Goal: Task Accomplishment & Management: Complete application form

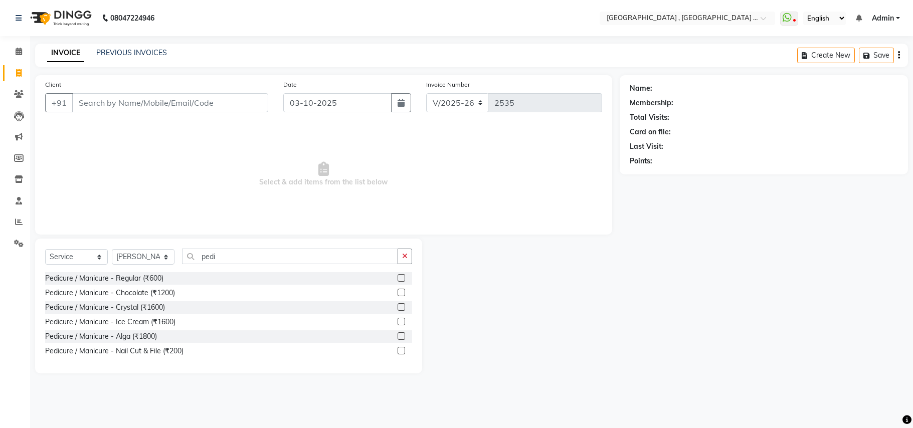
select select "4558"
select select "service"
select select "44894"
type input "pedi"
click at [119, 104] on input "Client" at bounding box center [170, 102] width 196 height 19
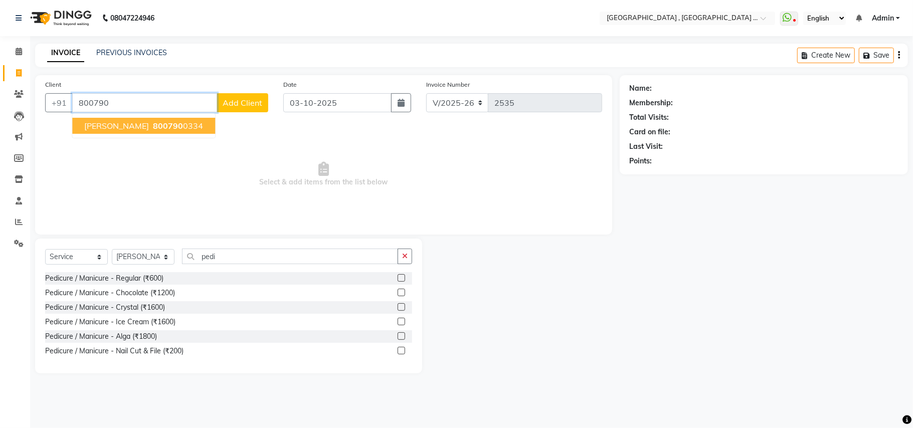
click at [151, 127] on ngb-highlight "800790 0334" at bounding box center [177, 126] width 52 height 10
type input "8007900334"
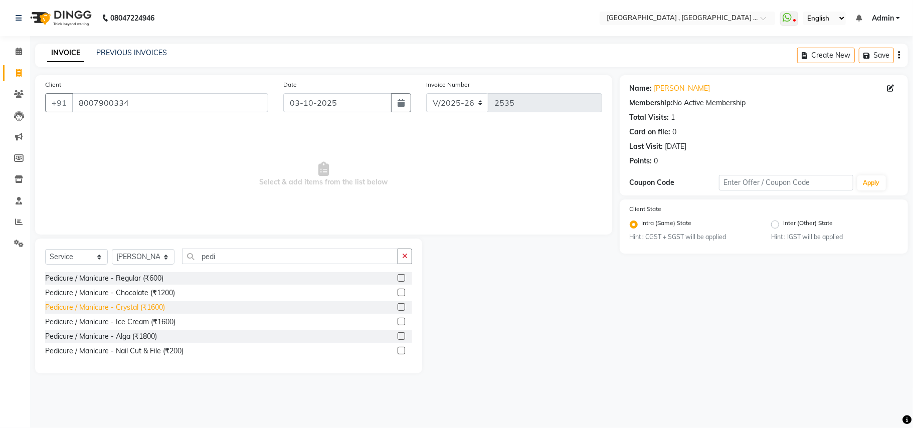
click at [136, 308] on div "Pedicure / Manicure - Crystal (₹1600)" at bounding box center [105, 307] width 120 height 11
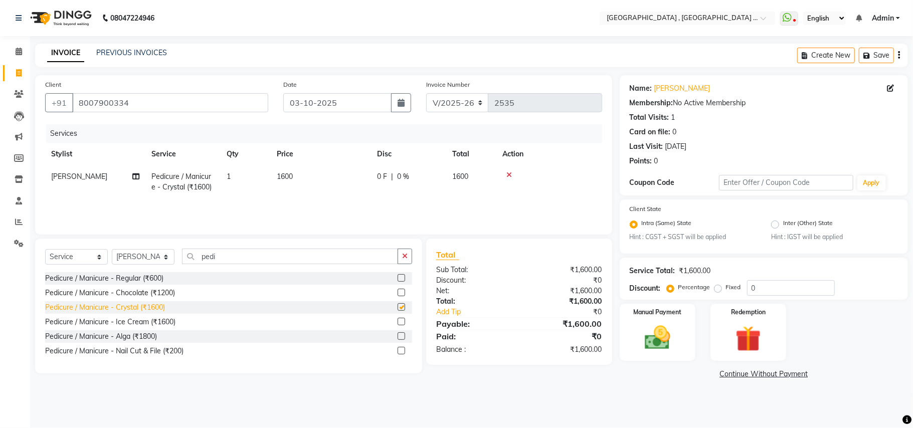
checkbox input "false"
click at [131, 255] on select "Select Stylist Amit [PERSON_NAME] BUNTY Deep [PERSON_NAME] M Gautam la bella [P…" at bounding box center [143, 257] width 63 height 16
click at [153, 253] on select "Select Stylist Amit [PERSON_NAME] BUNTY Deep [PERSON_NAME] M Gautam la bella [P…" at bounding box center [143, 257] width 63 height 16
select select "51064"
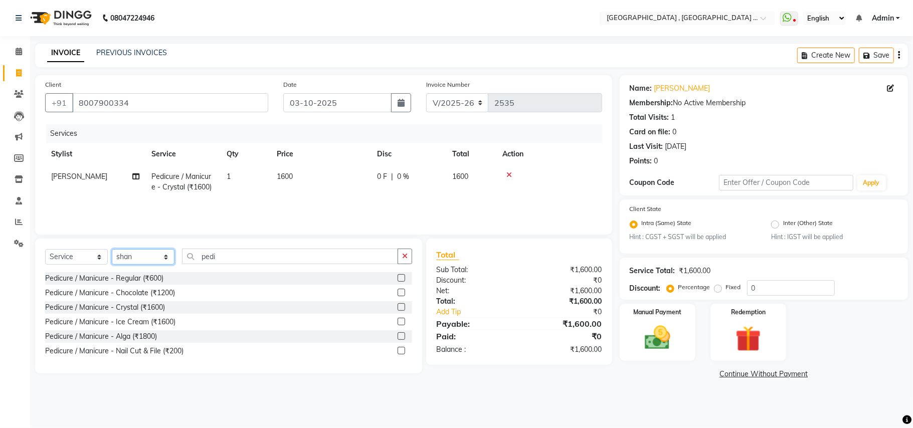
click at [112, 249] on select "Select Stylist Amit [PERSON_NAME] BUNTY Deep [PERSON_NAME] M Gautam la bella [P…" at bounding box center [143, 257] width 63 height 16
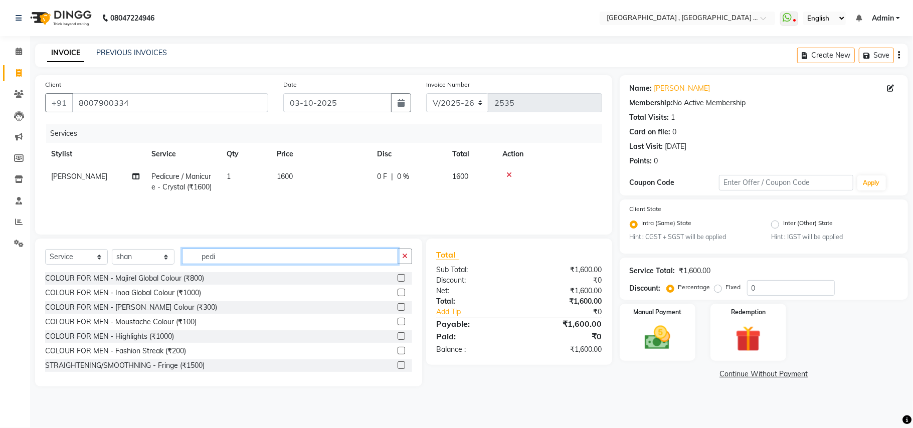
click at [219, 258] on input "pedi" at bounding box center [290, 257] width 216 height 16
click at [215, 257] on input "pedi" at bounding box center [290, 257] width 216 height 16
click at [215, 256] on input "pedi" at bounding box center [290, 257] width 216 height 16
click at [215, 255] on input "pedi" at bounding box center [290, 257] width 216 height 16
type input "cut"
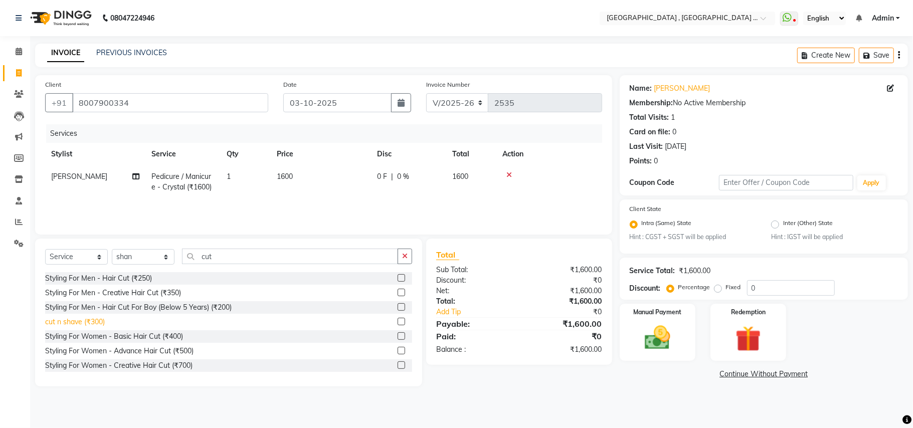
click at [98, 320] on div "cut n shave (₹300)" at bounding box center [75, 322] width 60 height 11
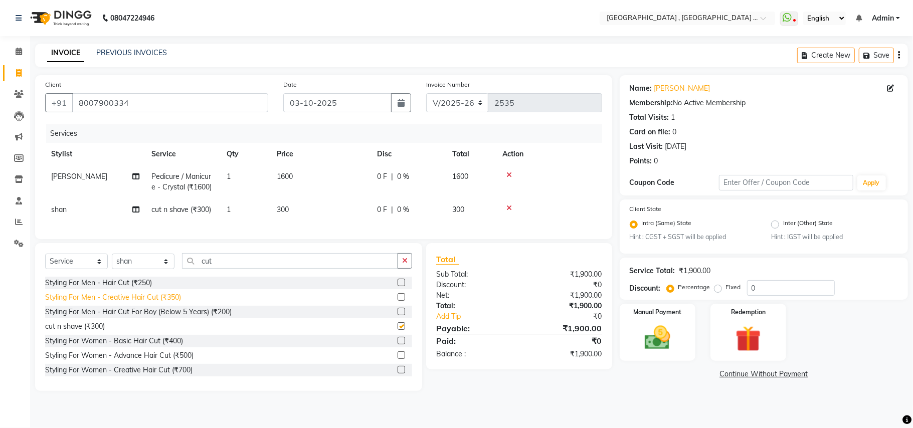
checkbox input "false"
click at [674, 337] on img at bounding box center [658, 338] width 44 height 31
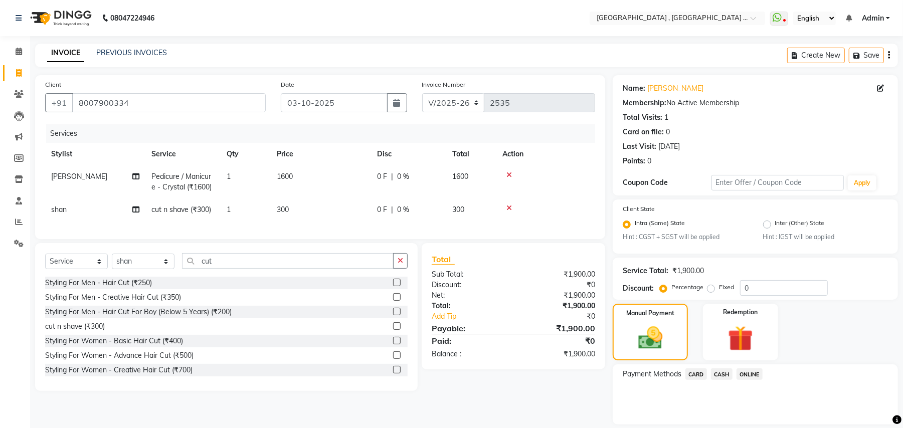
click at [756, 374] on span "ONLINE" at bounding box center [750, 375] width 26 height 12
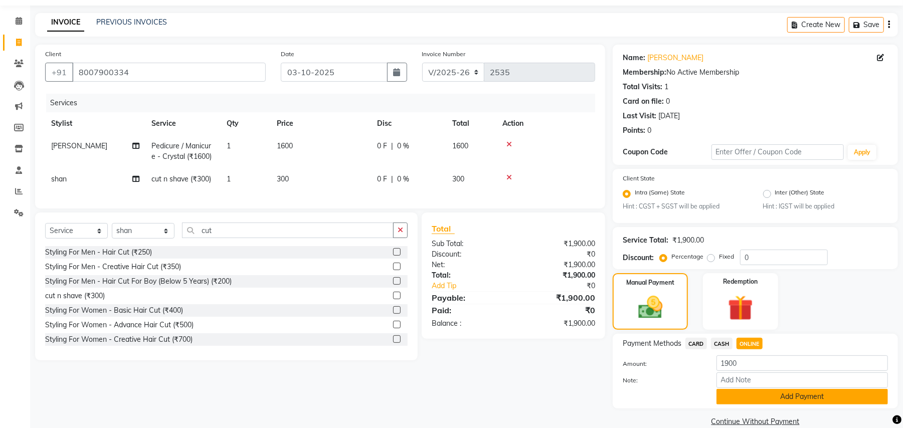
scroll to position [47, 0]
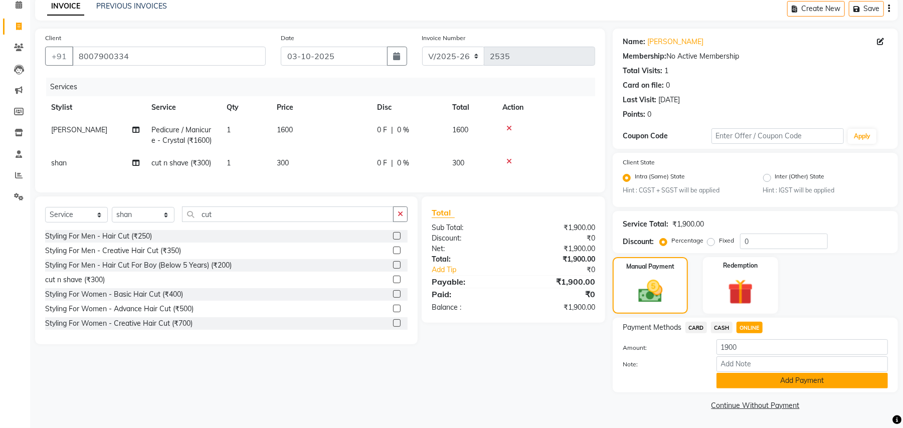
click at [763, 378] on button "Add Payment" at bounding box center [802, 381] width 171 height 16
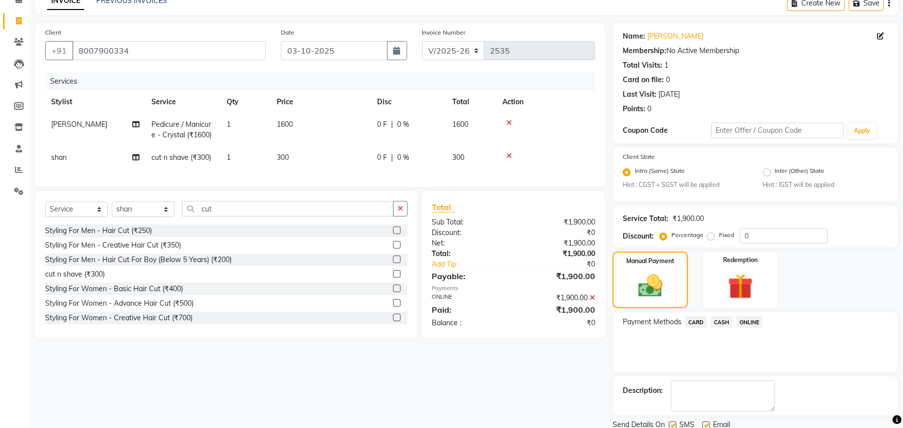
scroll to position [89, 0]
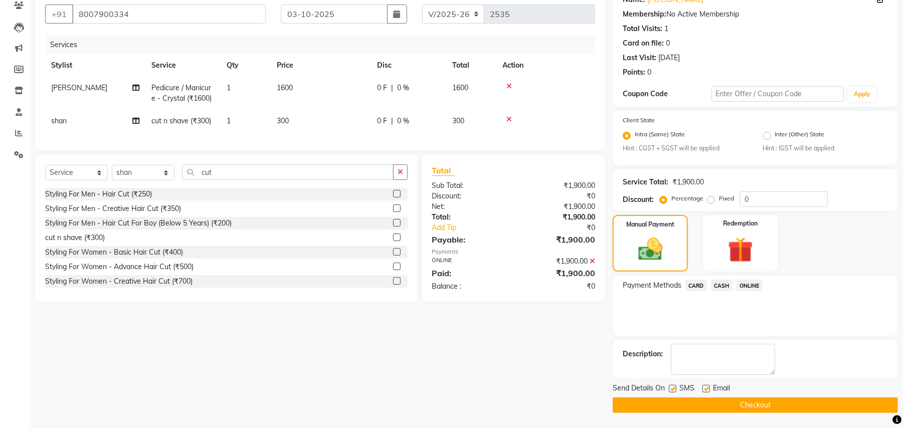
click at [721, 406] on button "Checkout" at bounding box center [755, 406] width 285 height 16
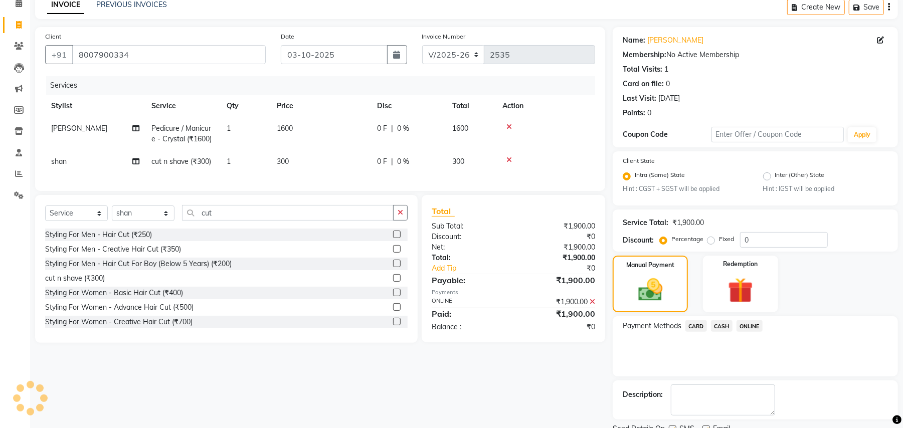
scroll to position [19, 0]
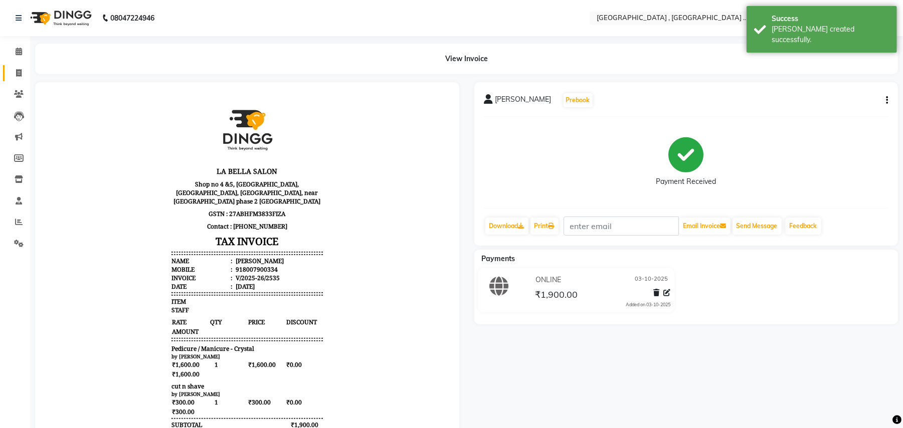
click at [9, 73] on link "Invoice" at bounding box center [15, 73] width 24 height 17
select select "4558"
select select "service"
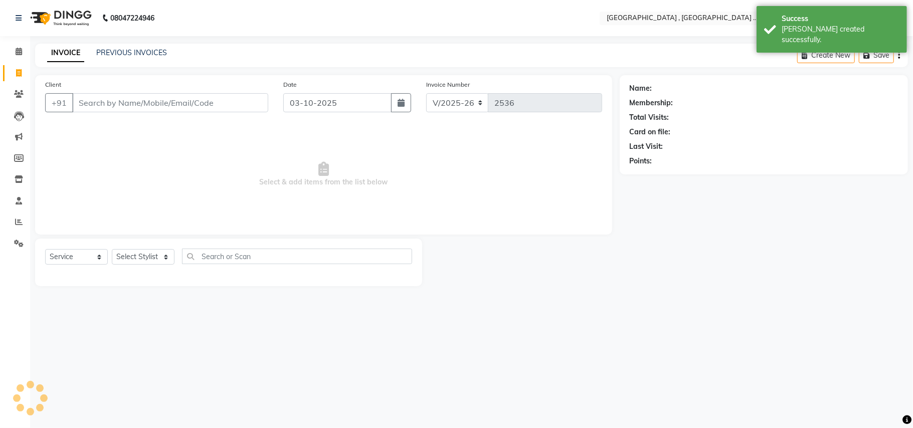
click at [99, 102] on input "Client" at bounding box center [170, 102] width 196 height 19
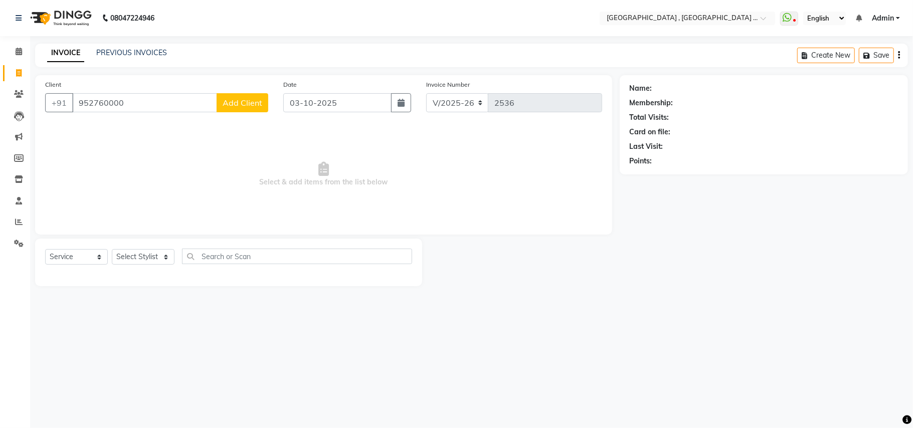
click at [97, 102] on input "952760000" at bounding box center [144, 102] width 145 height 19
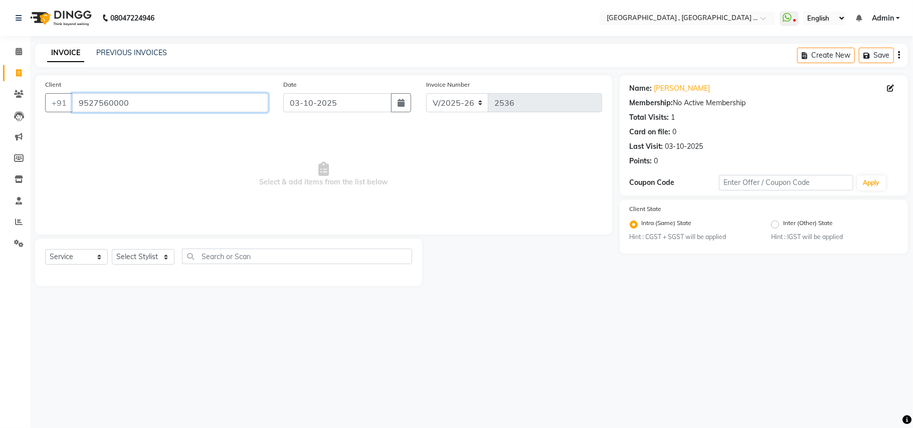
click at [139, 105] on input "9527560000" at bounding box center [170, 102] width 196 height 19
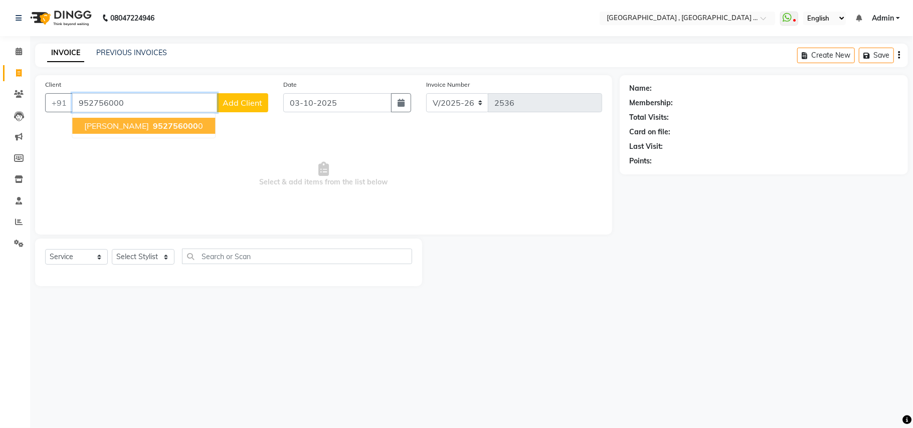
click at [153, 125] on span "952756000" at bounding box center [175, 126] width 45 height 10
type input "9527560000"
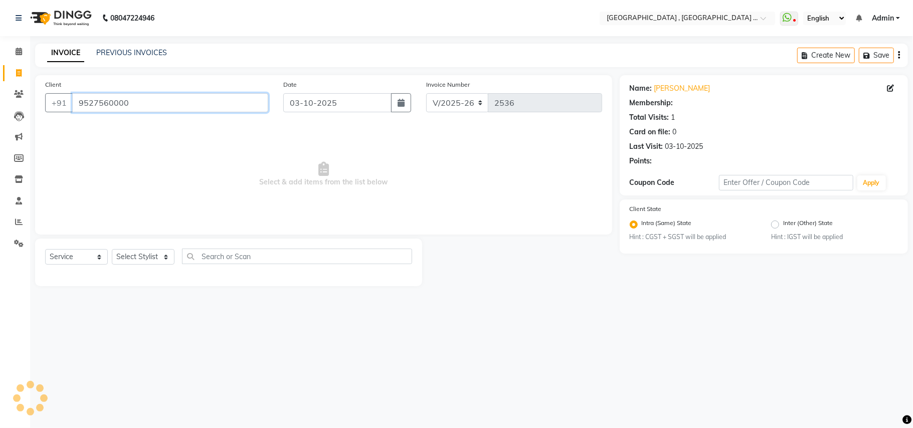
click at [151, 104] on input "9527560000" at bounding box center [170, 102] width 196 height 19
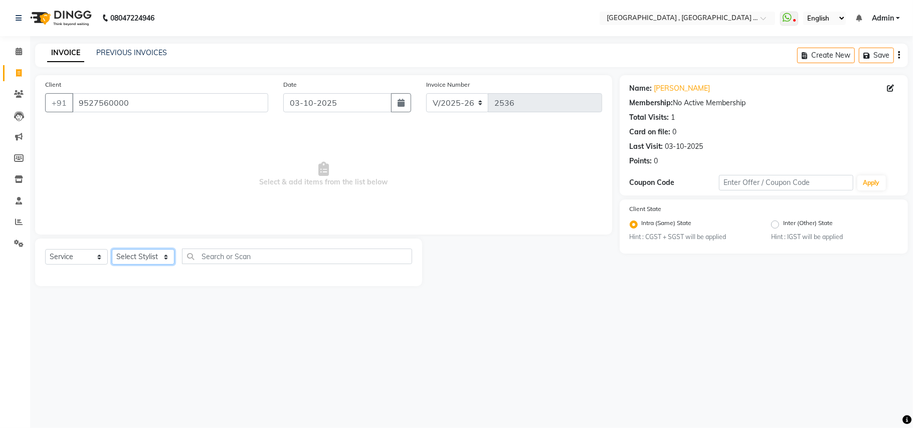
click at [144, 249] on select "Select Stylist Amit [PERSON_NAME] BUNTY Deep [PERSON_NAME] M Gautam la bella [P…" at bounding box center [143, 257] width 63 height 16
click at [155, 263] on select "Select Stylist Amit [PERSON_NAME] BUNTY Deep [PERSON_NAME] M Gautam la bella [P…" at bounding box center [143, 257] width 63 height 16
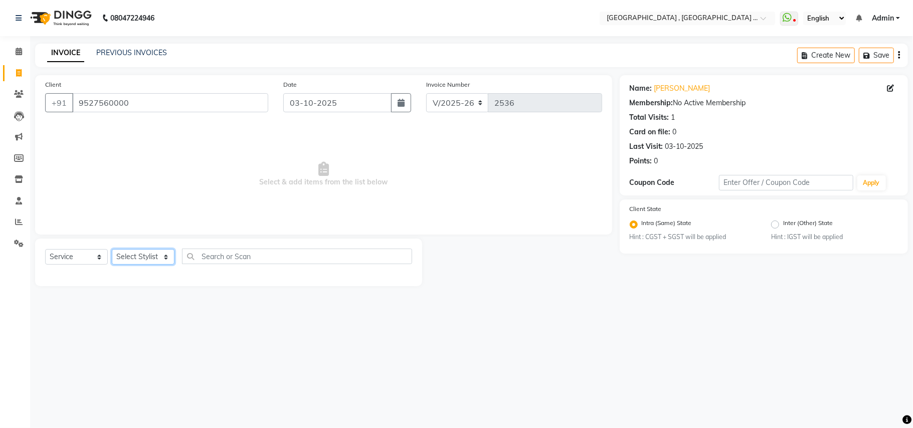
click at [155, 263] on select "Select Stylist Amit [PERSON_NAME] BUNTY Deep [PERSON_NAME] M Gautam la bella [P…" at bounding box center [143, 257] width 63 height 16
click at [155, 262] on select "Select Stylist Amit [PERSON_NAME] BUNTY Deep [PERSON_NAME] M Gautam la bella [P…" at bounding box center [143, 257] width 63 height 16
click at [126, 247] on div "Select Service Product Membership Package Voucher Prepaid Gift Card Select Styl…" at bounding box center [228, 263] width 387 height 48
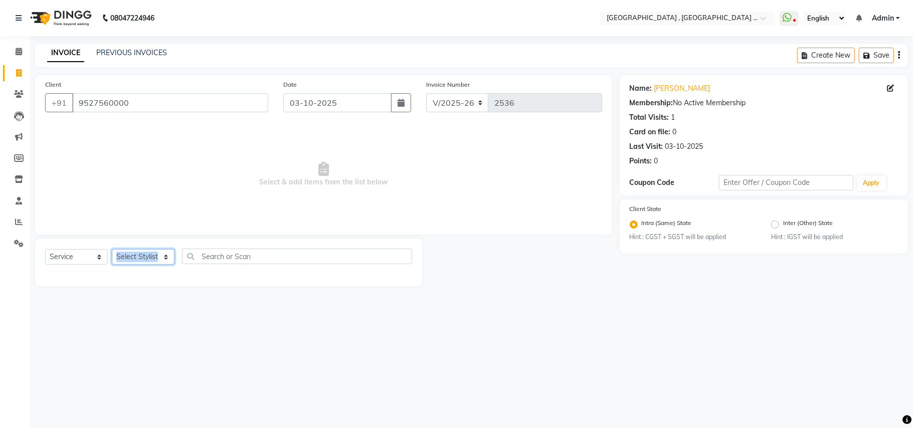
click at [127, 257] on select "Select Stylist Amit [PERSON_NAME] BUNTY Deep [PERSON_NAME] M Gautam la bella [P…" at bounding box center [143, 257] width 63 height 16
select select "45225"
click at [112, 249] on select "Select Stylist Amit [PERSON_NAME] BUNTY Deep [PERSON_NAME] M Gautam la bella [P…" at bounding box center [143, 257] width 63 height 16
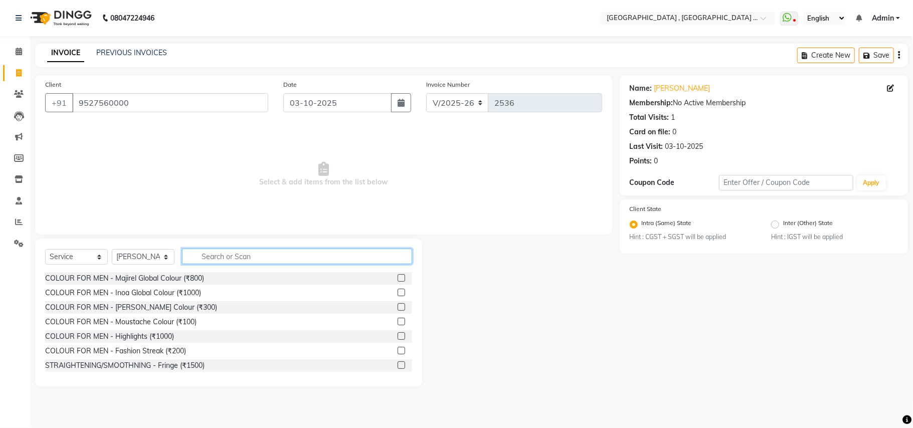
click at [201, 257] on input "text" at bounding box center [297, 257] width 230 height 16
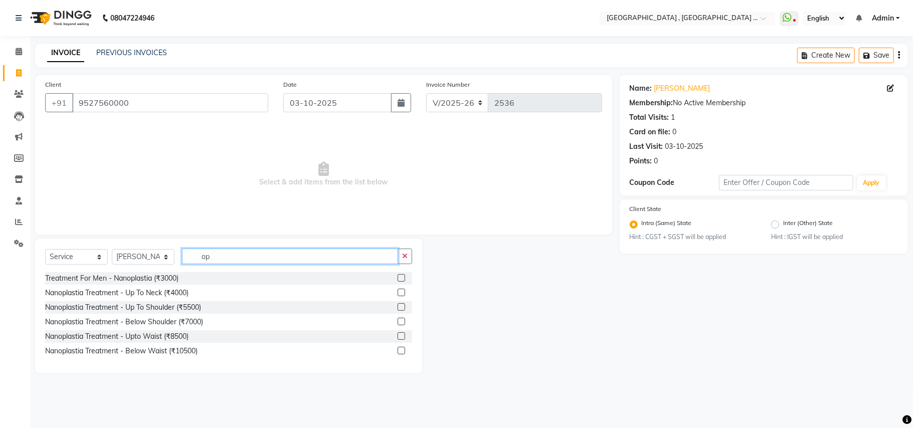
type input "o"
type input "pedi"
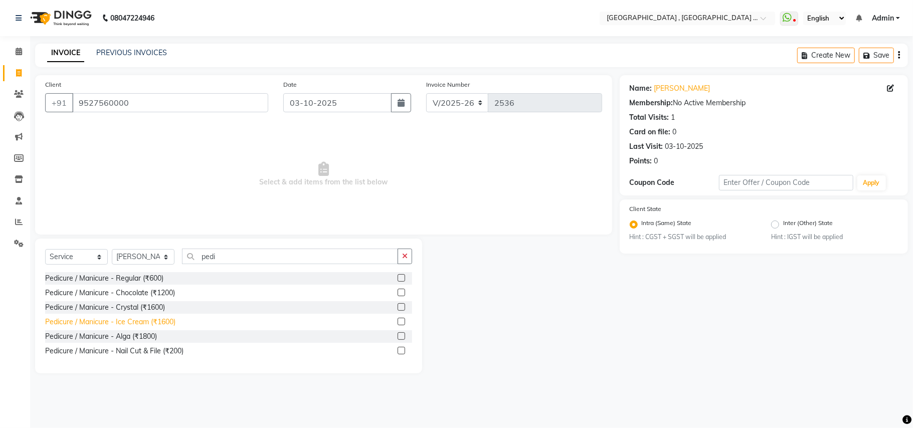
click at [150, 321] on div "Pedicure / Manicure - Ice Cream (₹1600)" at bounding box center [110, 322] width 130 height 11
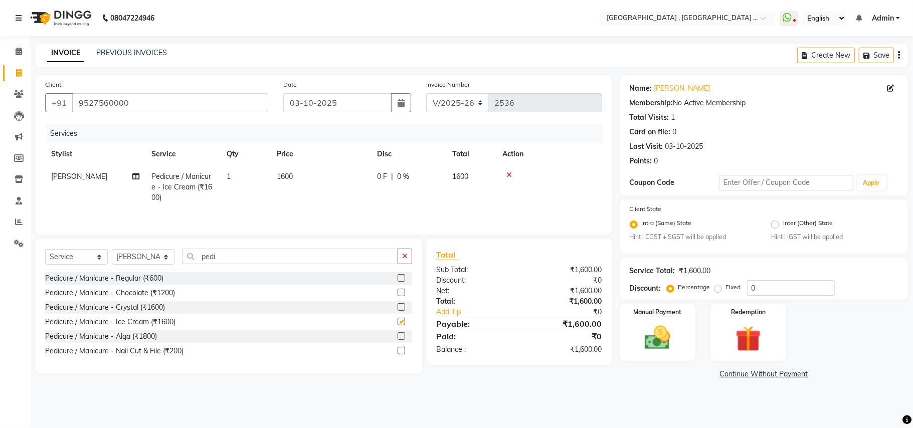
checkbox input "false"
click at [292, 180] on span "1600" at bounding box center [285, 176] width 16 height 9
select select "45225"
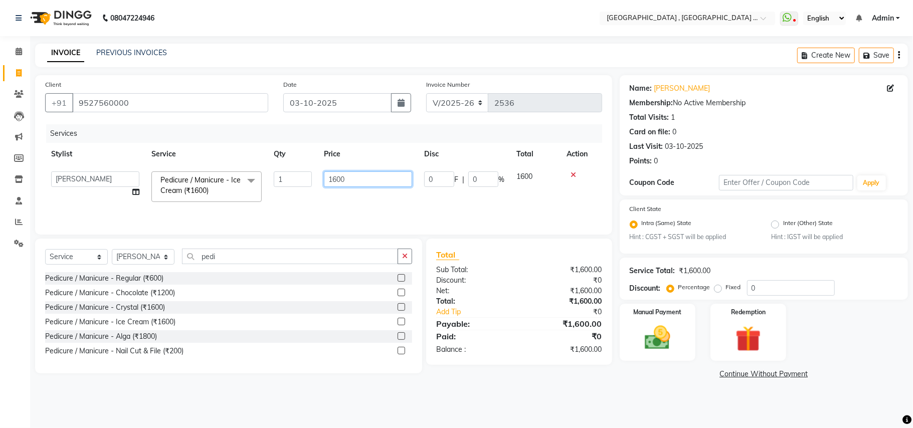
click at [354, 178] on input "1600" at bounding box center [368, 179] width 88 height 16
click at [139, 340] on div "Pedicure / Manicure - Alga (₹1800)" at bounding box center [101, 336] width 112 height 11
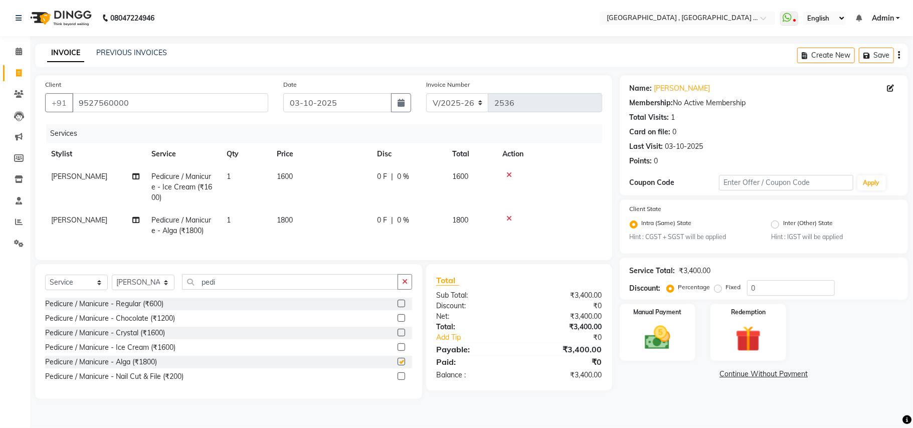
checkbox input "false"
click at [504, 173] on div at bounding box center [549, 174] width 94 height 7
click at [509, 172] on icon at bounding box center [509, 174] width 6 height 7
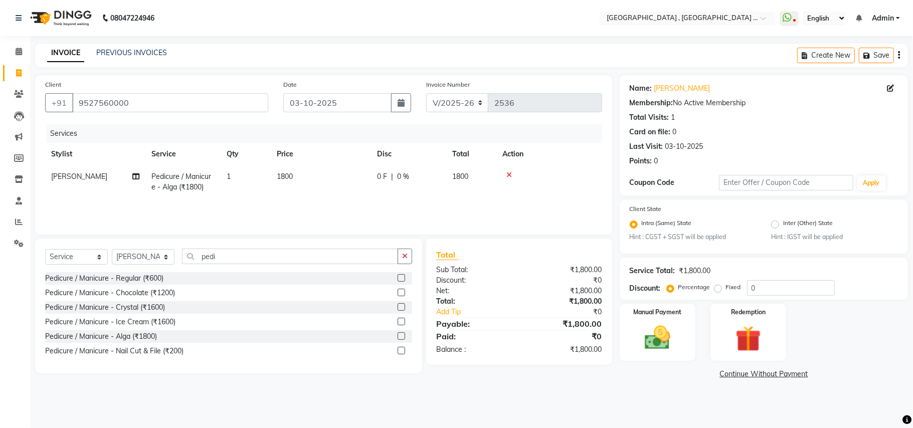
click at [295, 179] on td "1800" at bounding box center [321, 181] width 100 height 33
select select "45225"
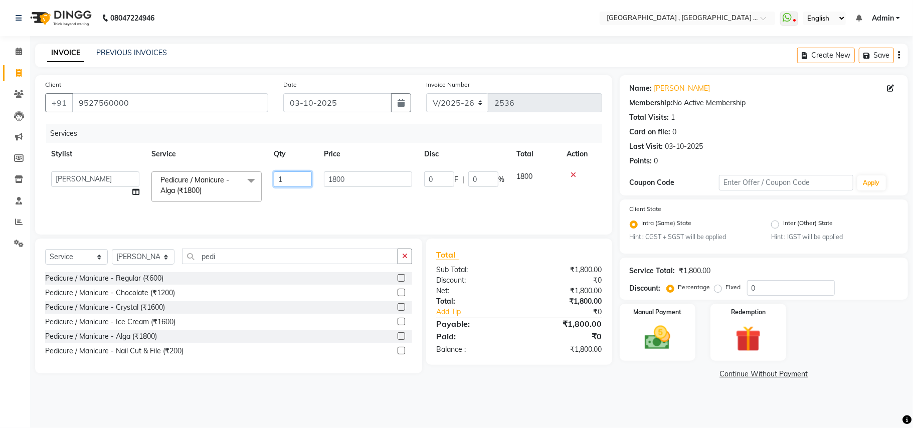
drag, startPoint x: 315, startPoint y: 179, endPoint x: 341, endPoint y: 181, distance: 26.6
click at [316, 179] on td "1" at bounding box center [293, 186] width 50 height 43
click at [342, 181] on td "1800" at bounding box center [368, 186] width 100 height 43
select select "45225"
click at [342, 181] on input "1800" at bounding box center [368, 179] width 88 height 16
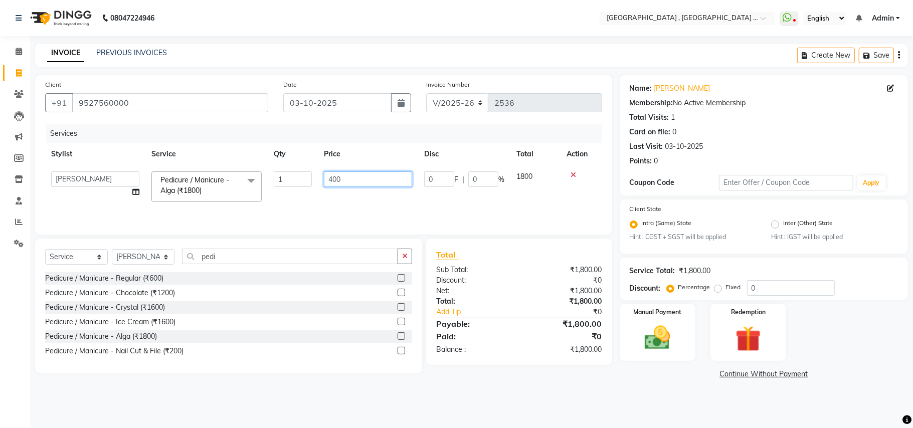
type input "4000"
click at [360, 207] on div "Services Stylist Service Qty Price Disc Total Action Amit Anjali Annu BUNTY Dee…" at bounding box center [323, 174] width 557 height 100
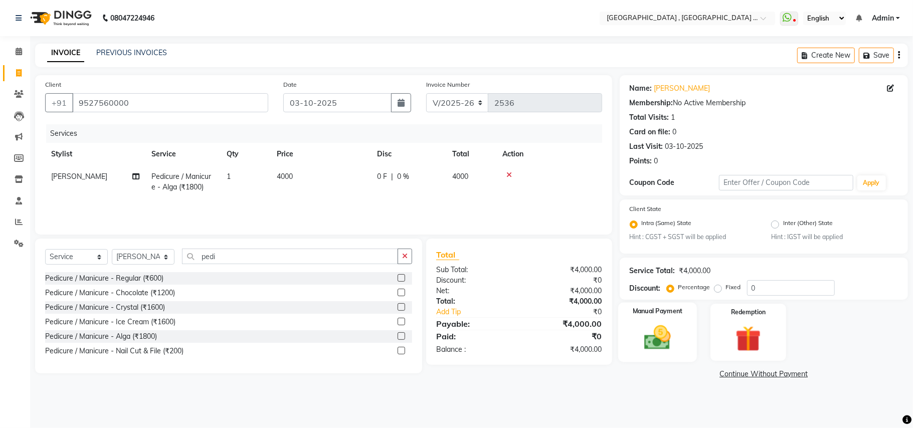
click at [664, 331] on img at bounding box center [658, 338] width 44 height 31
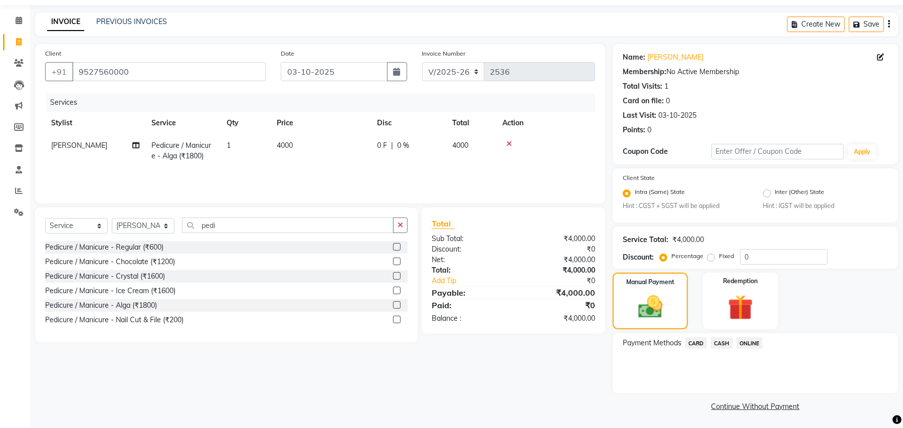
click at [721, 341] on span "CASH" at bounding box center [722, 343] width 22 height 12
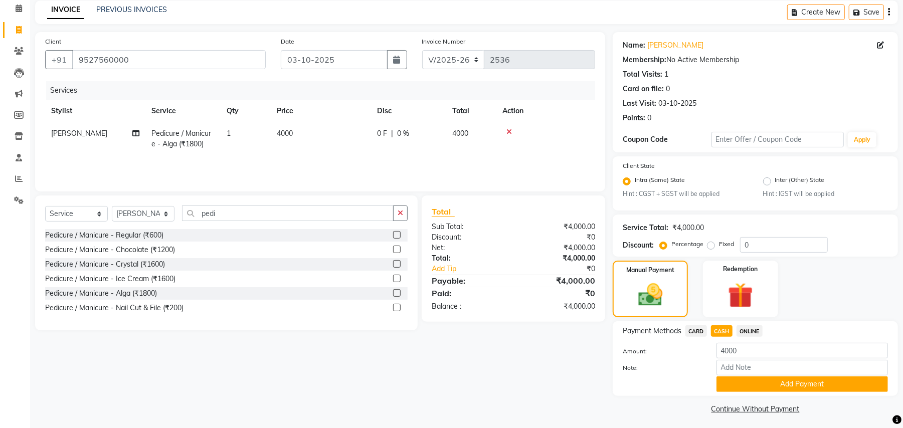
scroll to position [47, 0]
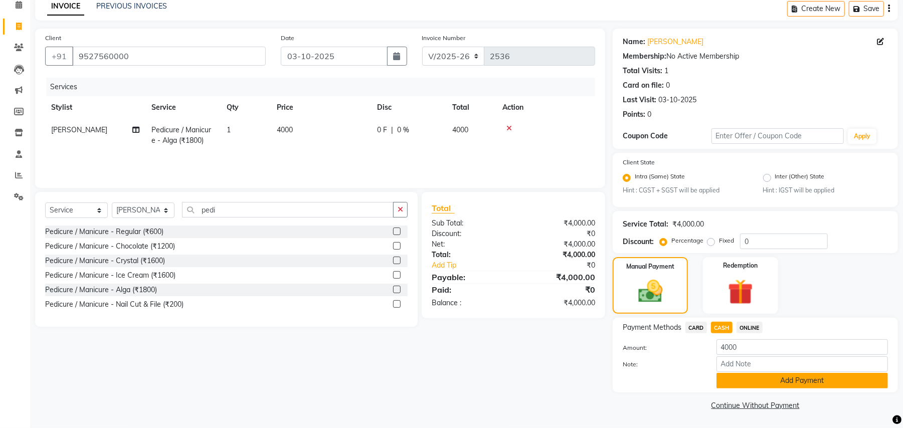
click at [742, 384] on button "Add Payment" at bounding box center [802, 381] width 171 height 16
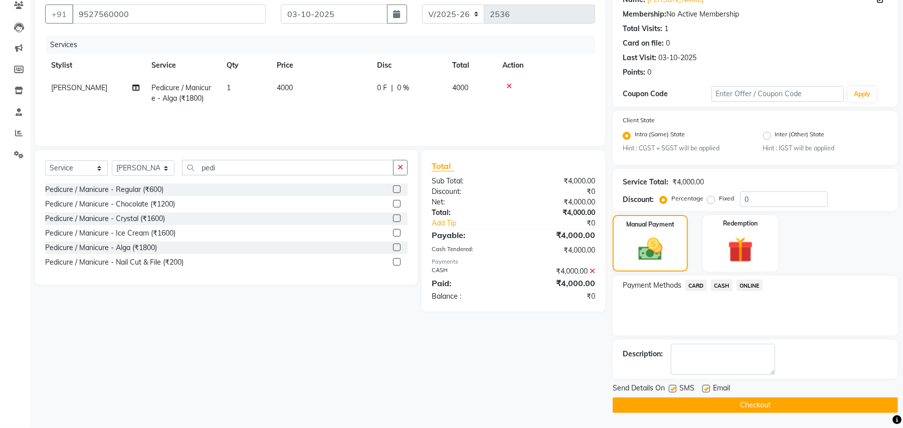
click at [690, 399] on button "Checkout" at bounding box center [755, 406] width 285 height 16
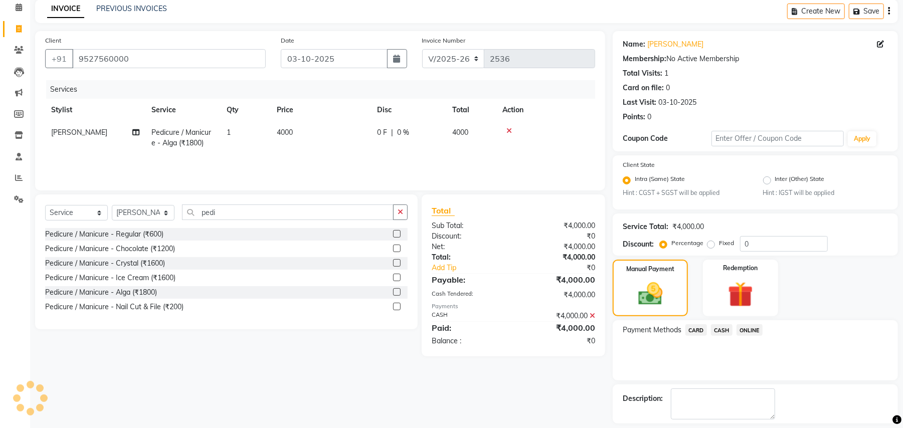
scroll to position [0, 0]
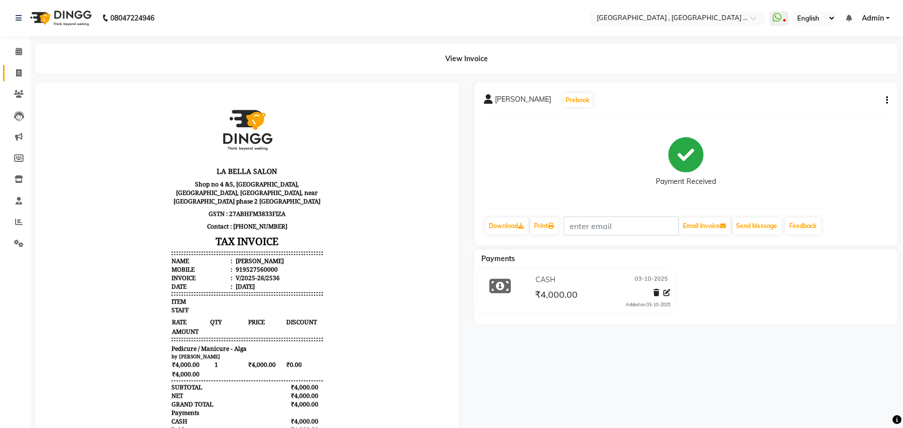
drag, startPoint x: 25, startPoint y: 64, endPoint x: 10, endPoint y: 69, distance: 15.9
click at [19, 65] on li "Invoice" at bounding box center [15, 74] width 30 height 22
click at [17, 65] on link "Invoice" at bounding box center [15, 73] width 24 height 17
click at [10, 69] on span at bounding box center [19, 74] width 18 height 12
select select "service"
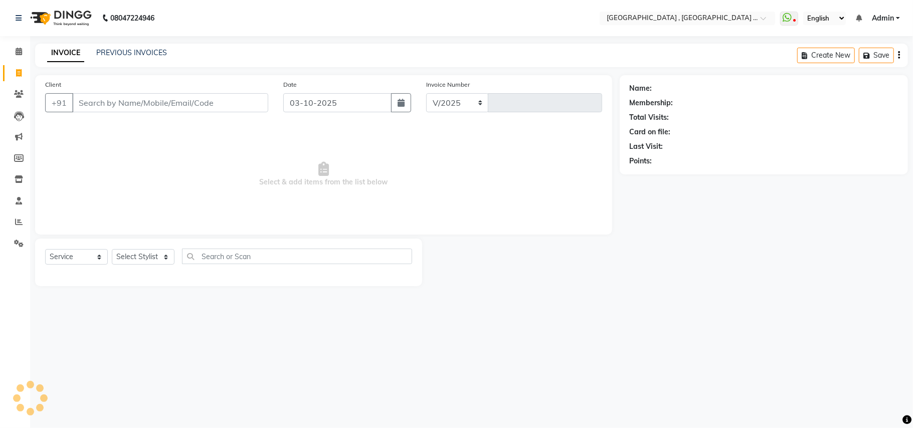
click at [140, 93] on input "Client" at bounding box center [170, 102] width 196 height 19
select select "4558"
type input "2537"
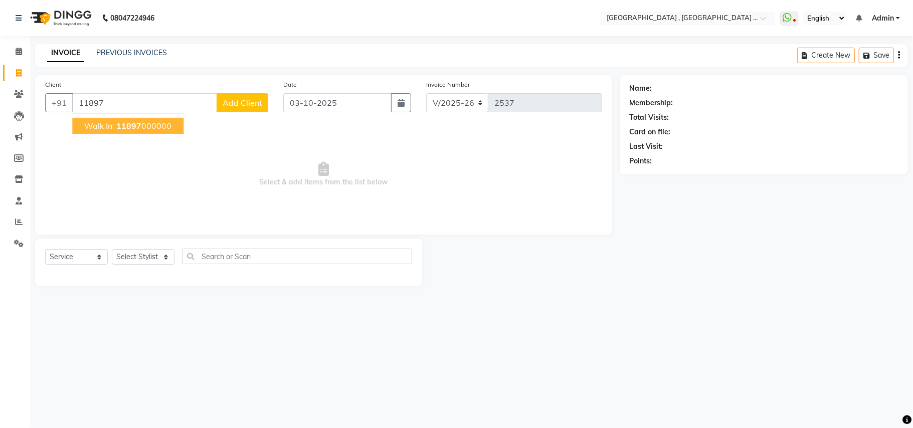
drag, startPoint x: 168, startPoint y: 131, endPoint x: 251, endPoint y: 163, distance: 88.6
click at [169, 131] on button "Walk In 11897 000000" at bounding box center [127, 126] width 111 height 16
type input "11897000000"
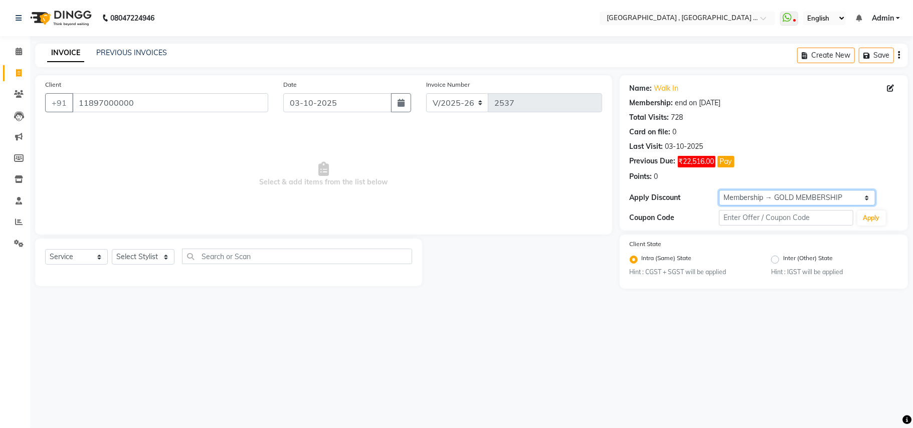
drag, startPoint x: 753, startPoint y: 196, endPoint x: 752, endPoint y: 206, distance: 10.0
click at [753, 196] on select "Select Membership → GOLD MEMBERSHIP Membership → GOLD MEMBERSHIP" at bounding box center [797, 198] width 156 height 16
select select "0:"
click at [719, 191] on select "Select Membership → GOLD MEMBERSHIP Membership → GOLD MEMBERSHIP" at bounding box center [797, 198] width 156 height 16
click at [479, 198] on span "Select & add items from the list below" at bounding box center [323, 174] width 557 height 100
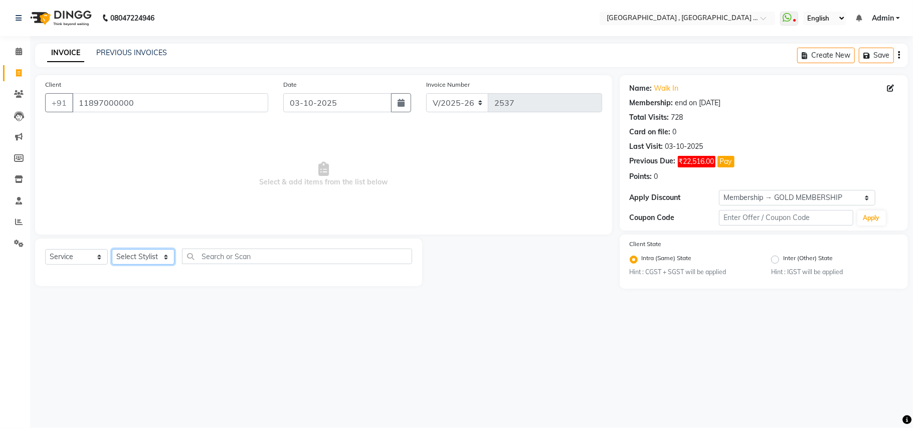
click at [130, 262] on select "Select Stylist Amit [PERSON_NAME] BUNTY Deep [PERSON_NAME] M Gautam la bella [P…" at bounding box center [143, 257] width 63 height 16
select select "68186"
click at [112, 249] on select "Select Stylist Amit [PERSON_NAME] BUNTY Deep [PERSON_NAME] M Gautam la bella [P…" at bounding box center [143, 257] width 63 height 16
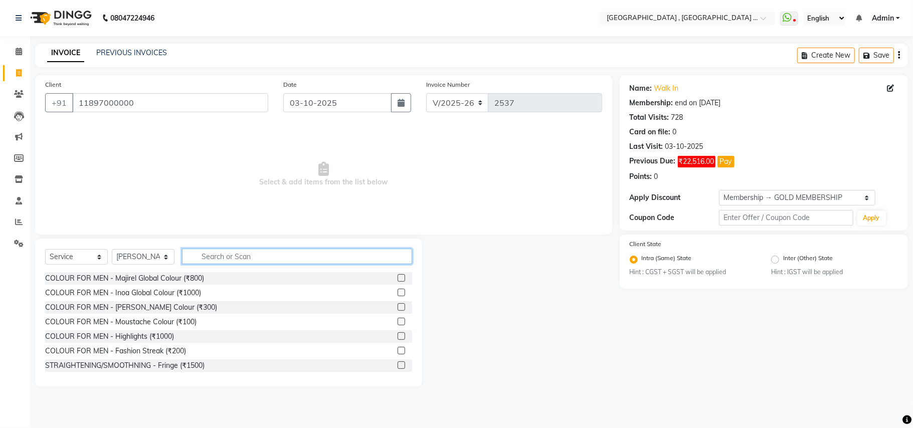
click at [209, 258] on input "text" at bounding box center [297, 257] width 230 height 16
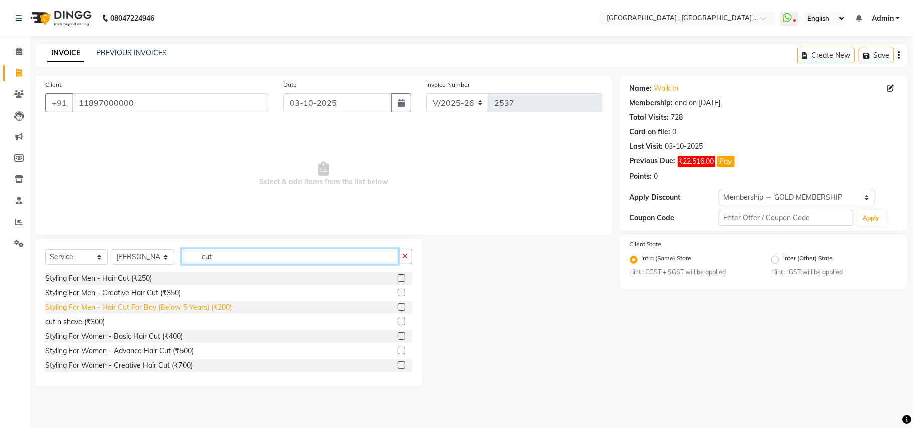
type input "cut"
click at [194, 309] on div "Styling For Men - Hair Cut For Boy (Below 5 Years) (₹200)" at bounding box center [138, 307] width 187 height 11
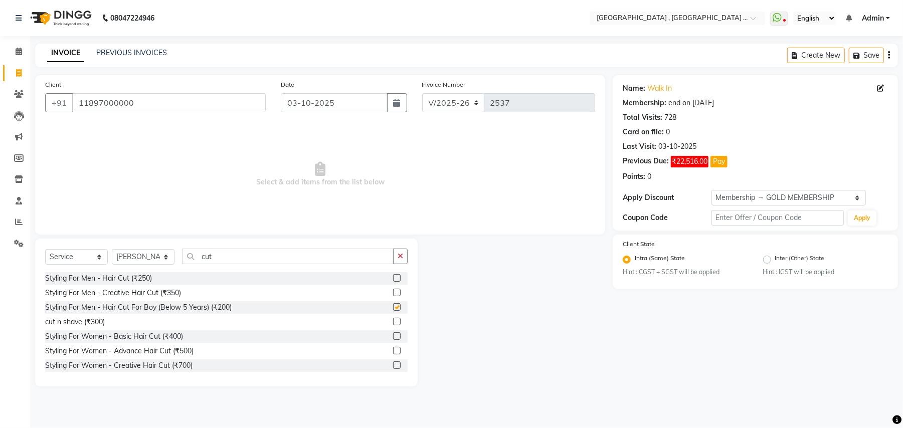
checkbox input "false"
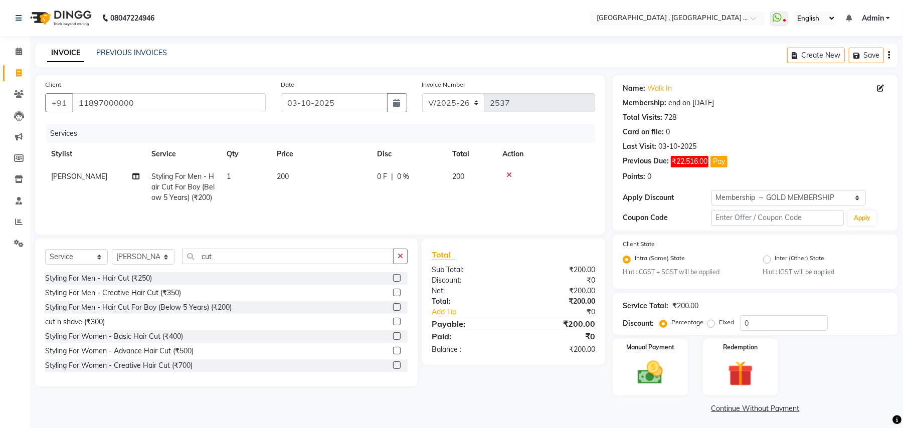
scroll to position [3, 0]
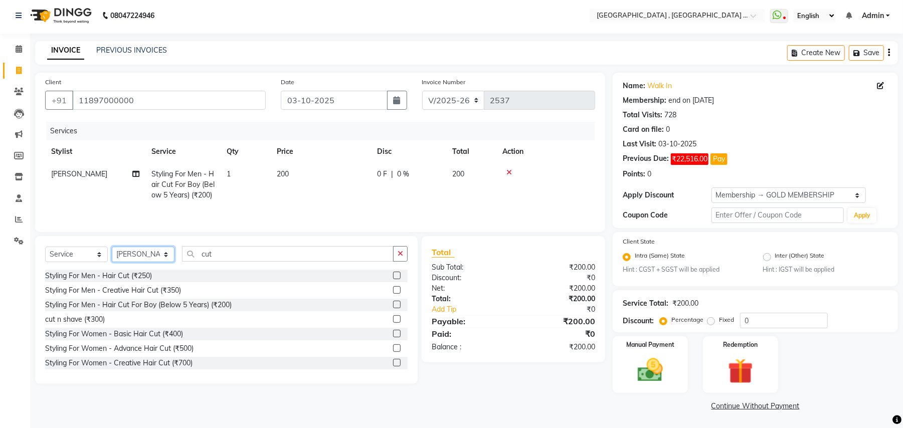
click at [144, 261] on select "Select Stylist Amit [PERSON_NAME] BUNTY Deep [PERSON_NAME] M Gautam la bella [P…" at bounding box center [143, 255] width 63 height 16
click at [143, 255] on select "Select Stylist Amit [PERSON_NAME] BUNTY Deep [PERSON_NAME] M Gautam la bella [P…" at bounding box center [143, 255] width 63 height 16
click at [149, 256] on select "Select Stylist Amit [PERSON_NAME] BUNTY Deep [PERSON_NAME] M Gautam la bella [P…" at bounding box center [143, 255] width 63 height 16
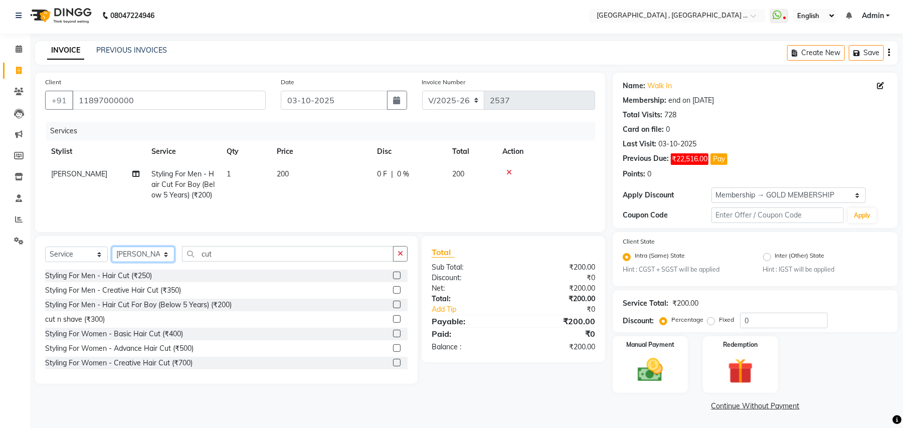
select select "29704"
click at [112, 249] on select "Select Stylist Amit [PERSON_NAME] BUNTY Deep [PERSON_NAME] M Gautam la bella [P…" at bounding box center [143, 255] width 63 height 16
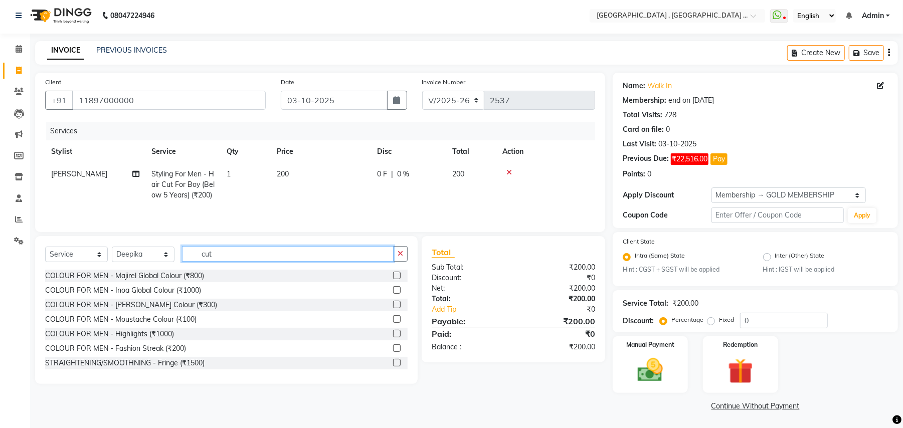
click at [215, 261] on input "cut" at bounding box center [288, 254] width 212 height 16
click at [215, 260] on input "cut" at bounding box center [288, 254] width 212 height 16
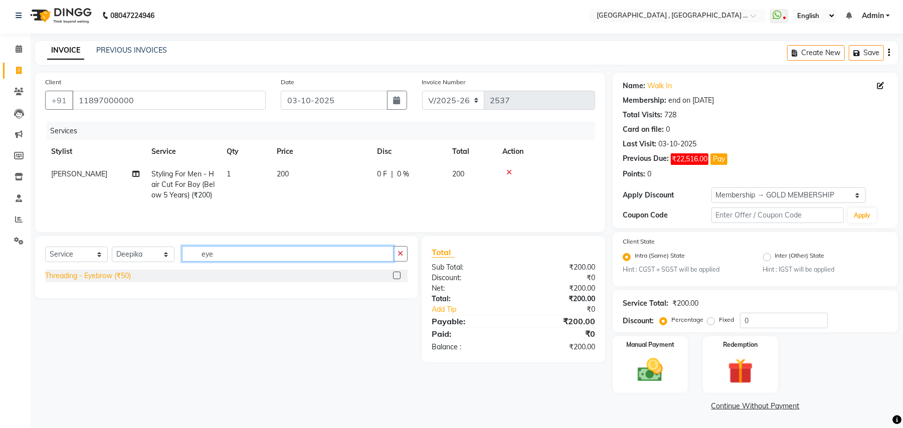
type input "eye"
click at [110, 278] on div "Threading - Eyebrow (₹50)" at bounding box center [88, 276] width 86 height 11
click at [110, 278] on div "Select Service Product Membership Package Voucher Prepaid Gift Card Select Styl…" at bounding box center [226, 267] width 383 height 62
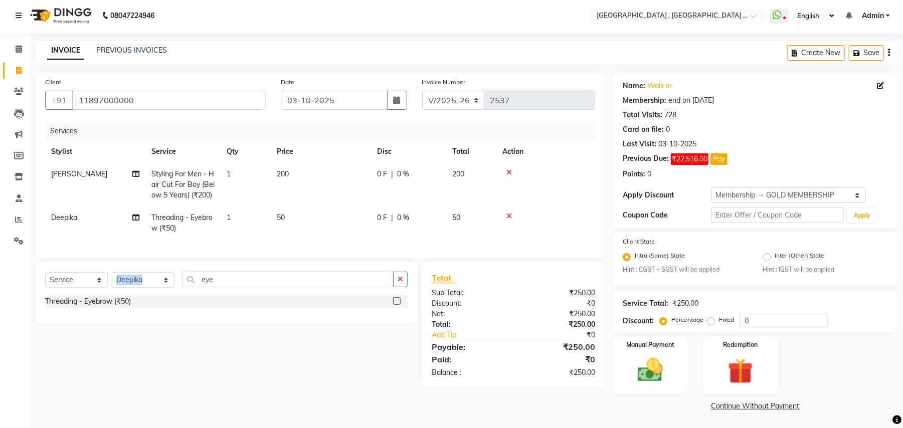
checkbox input "false"
click at [281, 224] on td "50" at bounding box center [321, 223] width 100 height 33
select select "29704"
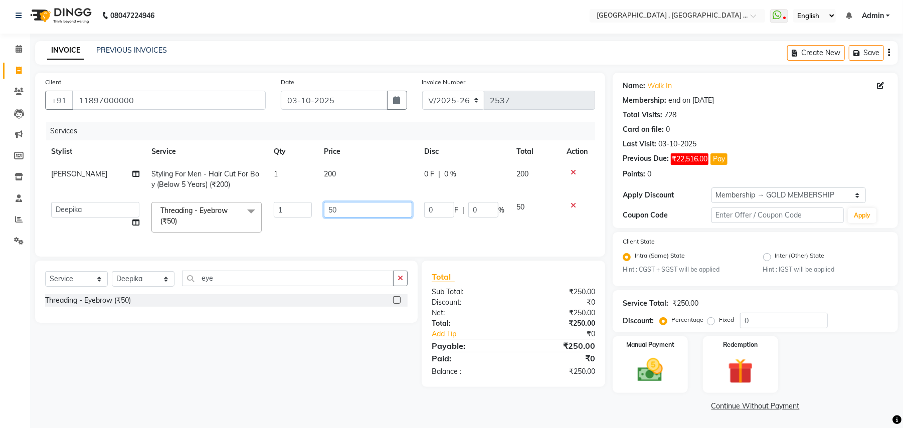
click at [331, 209] on input "50" at bounding box center [368, 210] width 88 height 16
click at [332, 209] on input "50" at bounding box center [368, 210] width 88 height 16
type input "90"
click at [305, 237] on tr "Amit Anjali Annu BUNTY Deep Deepika DEVA M Gautam la bella [PERSON_NAME] prem […" at bounding box center [320, 217] width 550 height 43
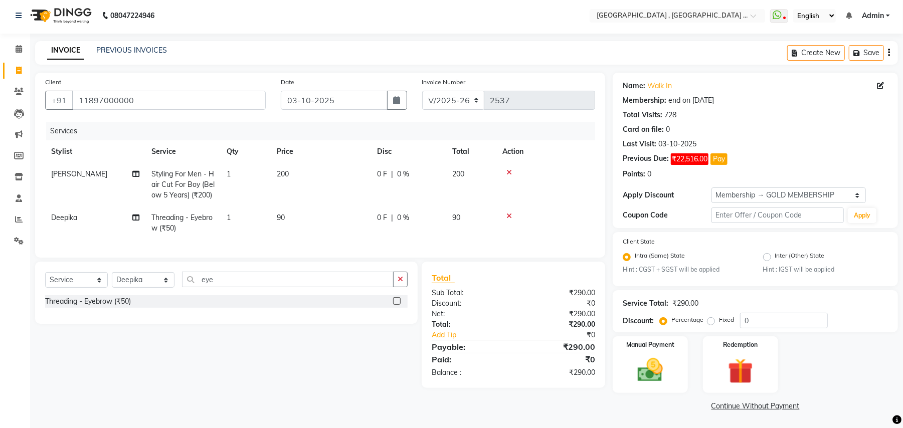
click at [303, 238] on td "90" at bounding box center [321, 223] width 100 height 33
select select "29704"
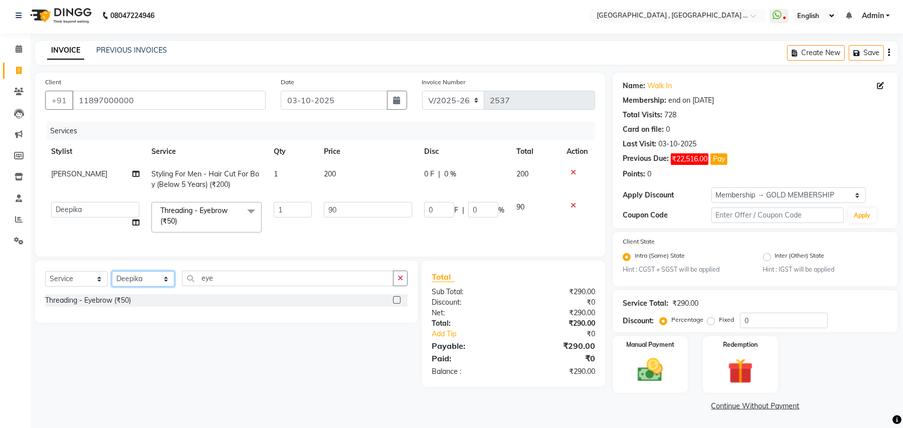
click at [161, 287] on select "Select Stylist Amit [PERSON_NAME] BUNTY Deep [PERSON_NAME] M Gautam la bella [P…" at bounding box center [143, 279] width 63 height 16
select select "29706"
click at [112, 281] on select "Select Stylist Amit [PERSON_NAME] BUNTY Deep [PERSON_NAME] M Gautam la bella [P…" at bounding box center [143, 279] width 63 height 16
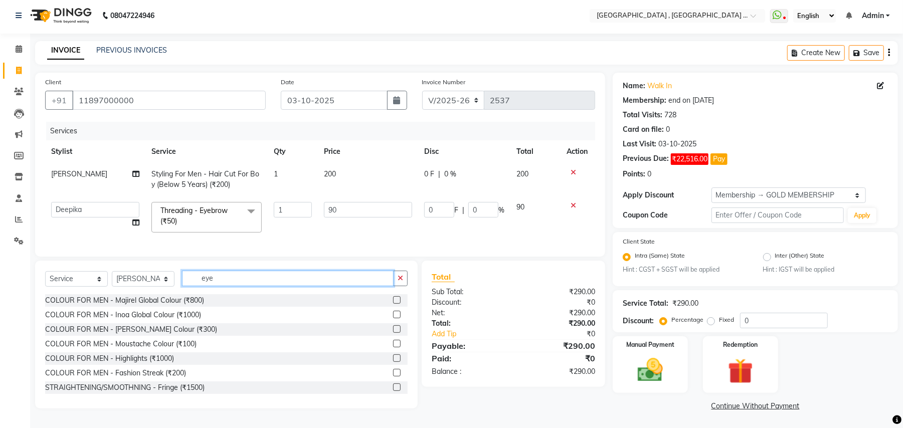
click at [205, 286] on input "eye" at bounding box center [288, 279] width 212 height 16
click at [186, 306] on div "COLOUR FOR MEN - Majirel Global Colour (₹800)" at bounding box center [124, 300] width 159 height 11
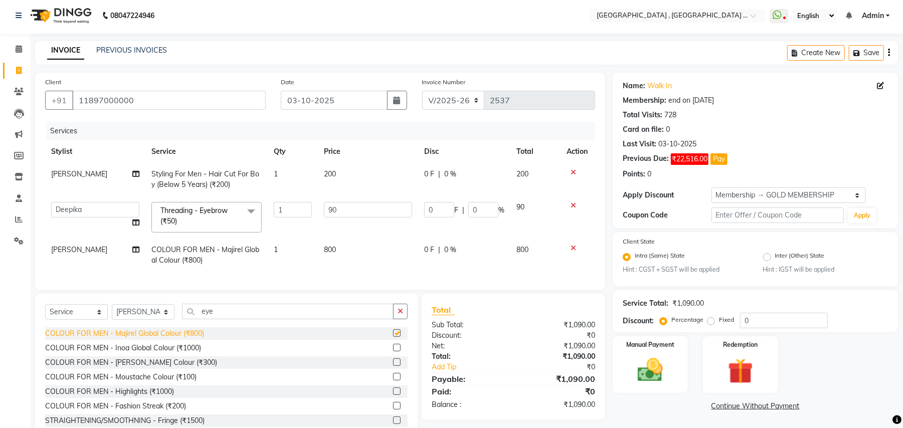
checkbox input "false"
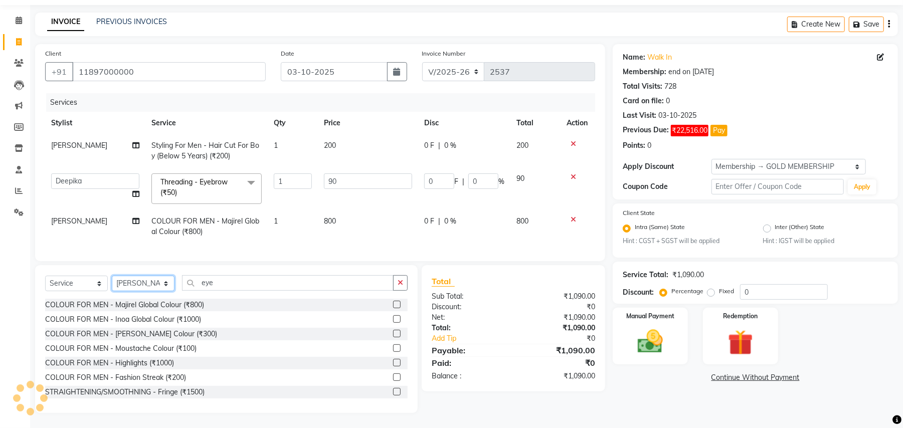
click at [139, 284] on select "Select Stylist Amit [PERSON_NAME] BUNTY Deep [PERSON_NAME] M Gautam la bella [P…" at bounding box center [143, 284] width 63 height 16
select select "29704"
click at [112, 276] on select "Select Stylist Amit [PERSON_NAME] BUNTY Deep [PERSON_NAME] M Gautam la bella [P…" at bounding box center [143, 284] width 63 height 16
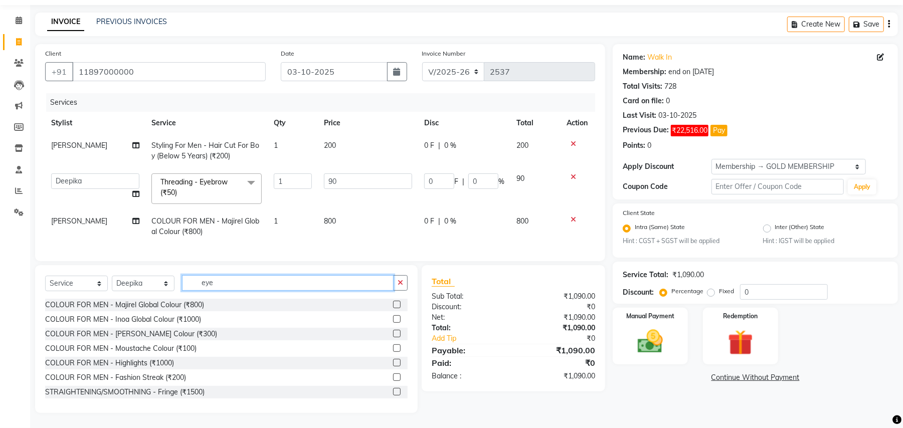
click at [206, 291] on div "Select Service Product Membership Package Voucher Prepaid Gift Card Select Styl…" at bounding box center [226, 287] width 363 height 24
click at [207, 291] on div "eye" at bounding box center [295, 283] width 225 height 16
click at [211, 284] on input "eye" at bounding box center [288, 283] width 212 height 16
type input "eye"
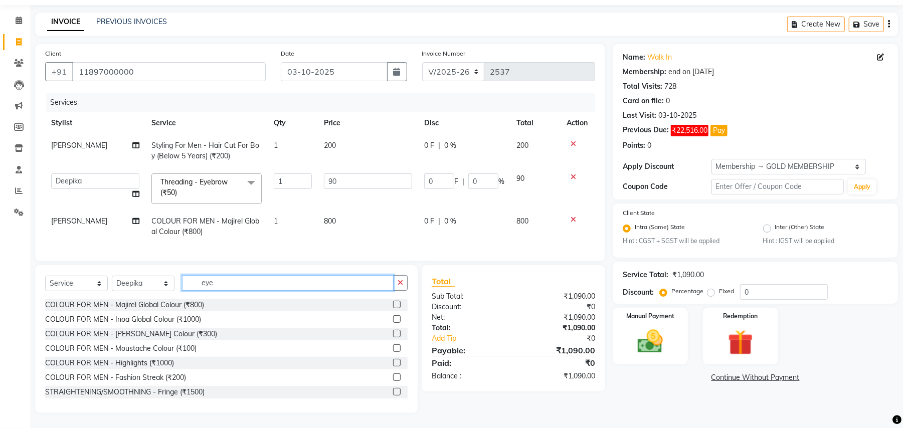
scroll to position [20, 0]
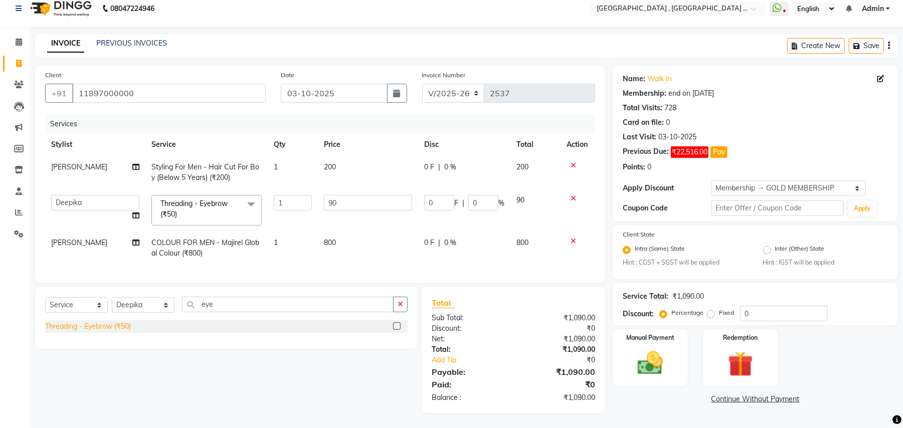
click at [102, 329] on div "Threading - Eyebrow (₹50)" at bounding box center [88, 326] width 86 height 11
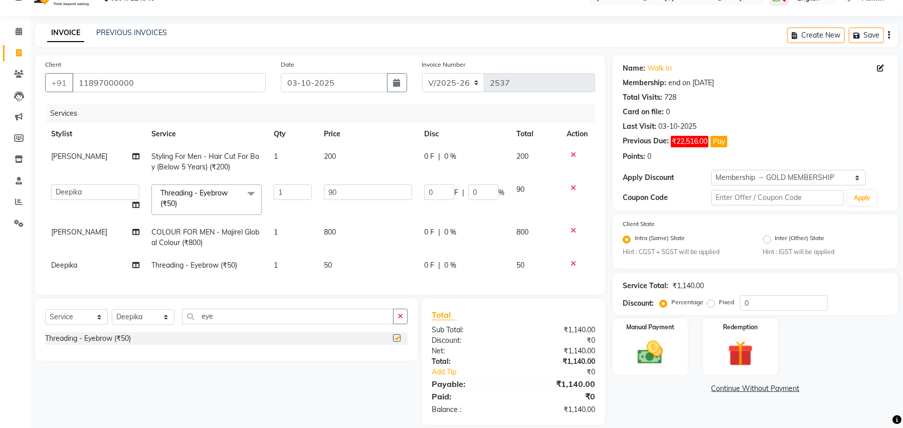
checkbox input "false"
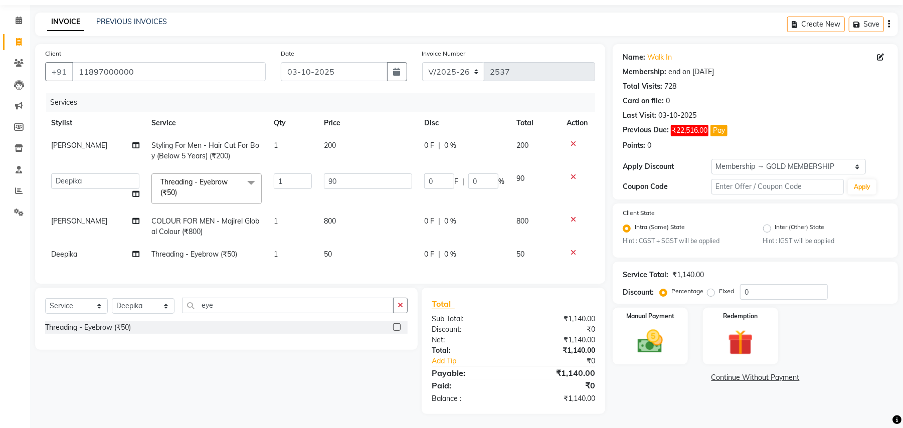
scroll to position [42, 0]
click at [147, 308] on select "Select Stylist Amit [PERSON_NAME] BUNTY Deep [PERSON_NAME] M Gautam la bella [P…" at bounding box center [143, 305] width 63 height 16
select select "45225"
click at [112, 298] on select "Select Stylist Amit [PERSON_NAME] BUNTY Deep [PERSON_NAME] M Gautam la bella [P…" at bounding box center [143, 305] width 63 height 16
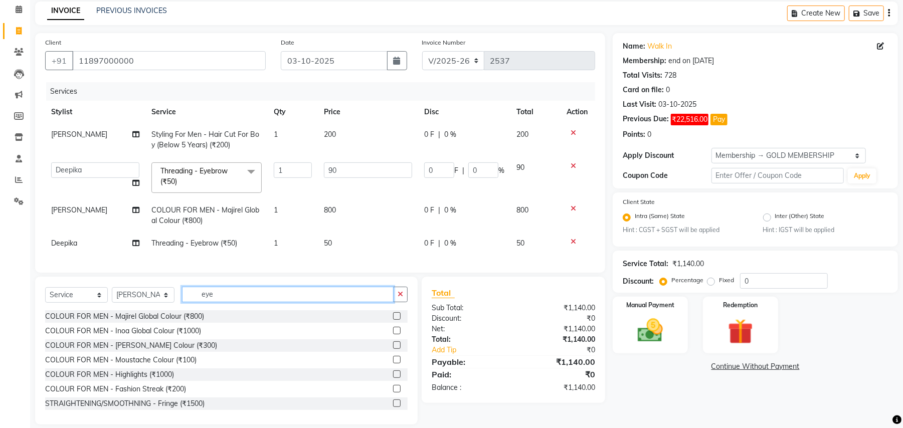
click at [204, 302] on input "eye" at bounding box center [288, 295] width 212 height 16
type input "cut"
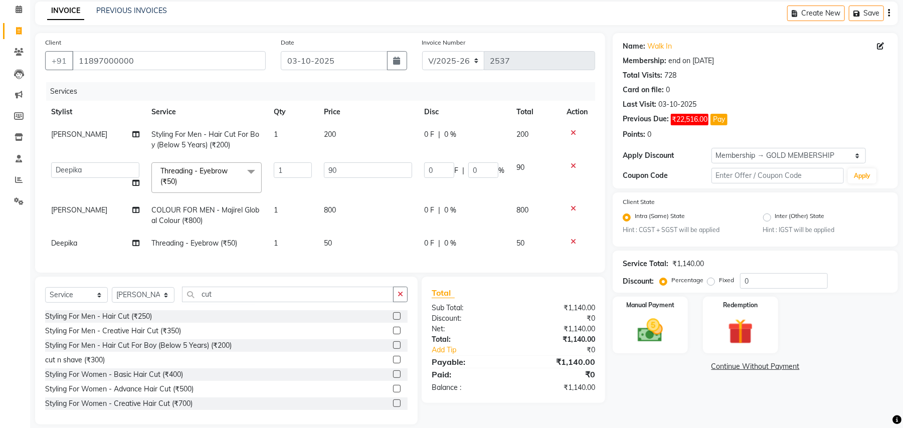
click at [203, 352] on div "Styling For Men - Hair Cut For Boy (Below 5 Years) (₹200)" at bounding box center [226, 345] width 363 height 13
click at [208, 351] on div "Styling For Men - Hair Cut For Boy (Below 5 Years) (₹200)" at bounding box center [138, 345] width 187 height 11
checkbox input "false"
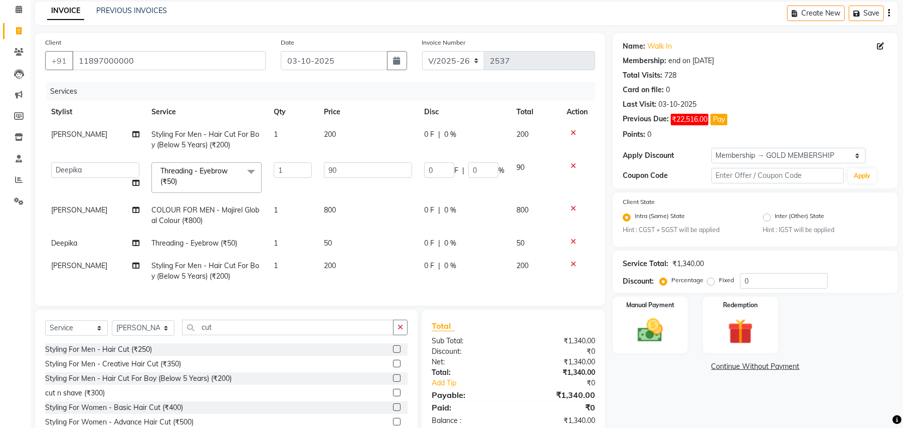
scroll to position [97, 0]
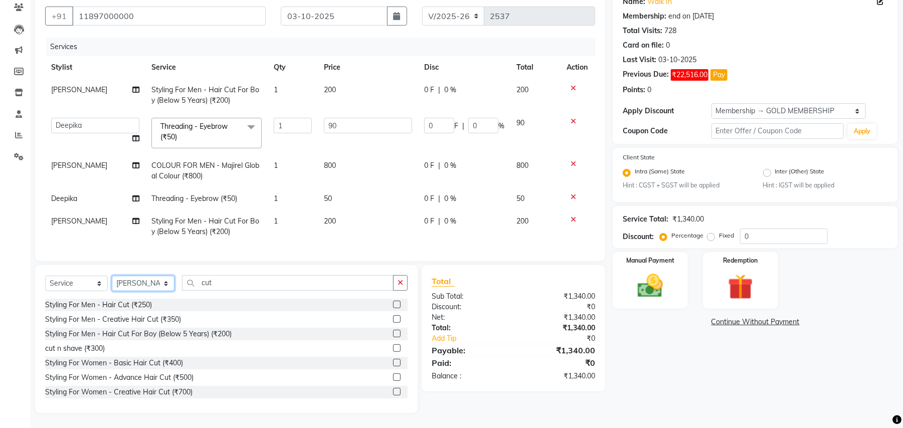
click at [149, 289] on select "Select Stylist Amit [PERSON_NAME] BUNTY Deep [PERSON_NAME] M Gautam la bella [P…" at bounding box center [143, 284] width 63 height 16
select select "29706"
click at [112, 276] on select "Select Stylist Amit [PERSON_NAME] BUNTY Deep [PERSON_NAME] M Gautam la bella [P…" at bounding box center [143, 284] width 63 height 16
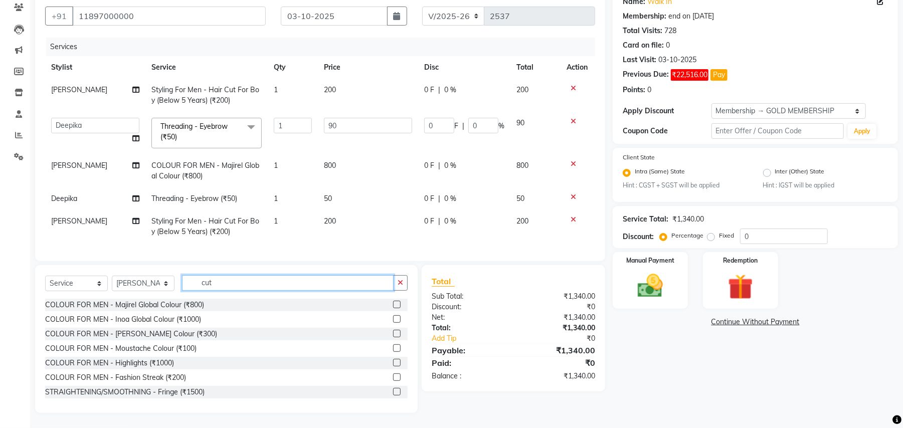
click at [219, 284] on input "cut" at bounding box center [288, 283] width 212 height 16
type input "cut"
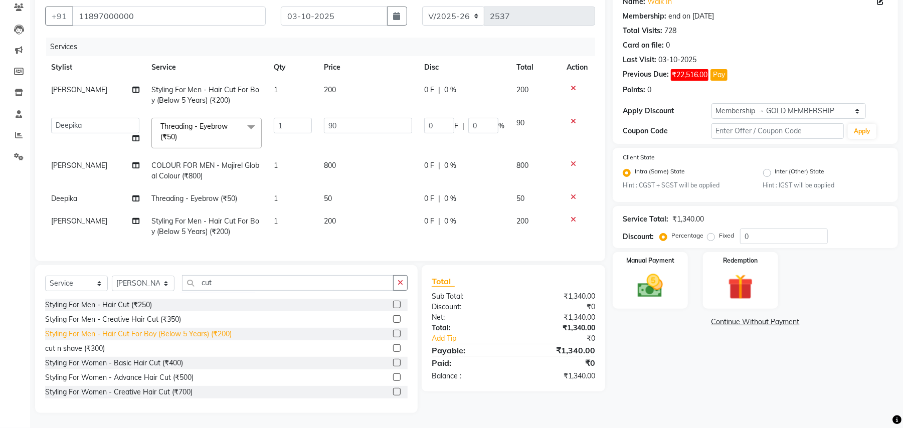
click at [194, 337] on div "Styling For Men - Hair Cut For Boy (Below 5 Years) (₹200)" at bounding box center [138, 334] width 187 height 11
checkbox input "false"
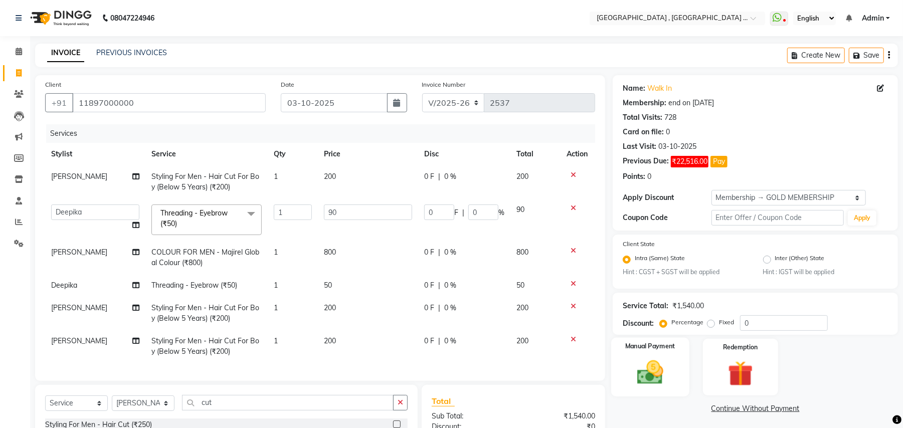
scroll to position [0, 0]
click at [630, 374] on img at bounding box center [650, 373] width 43 height 31
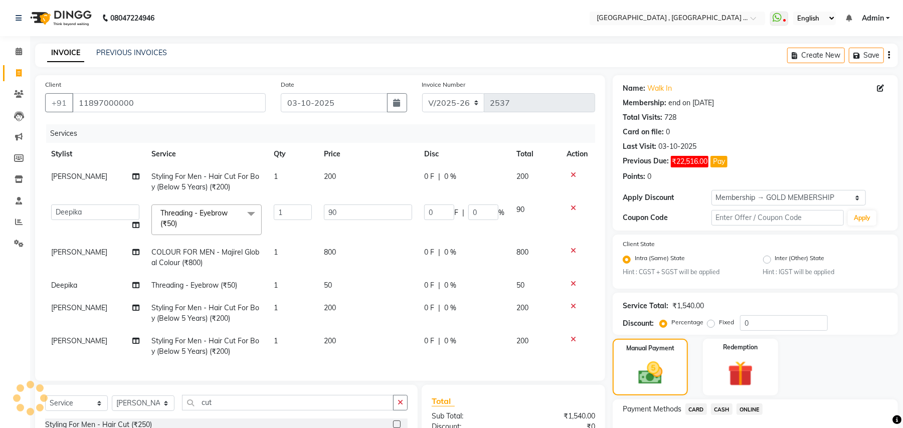
click at [756, 411] on span "ONLINE" at bounding box center [750, 410] width 26 height 12
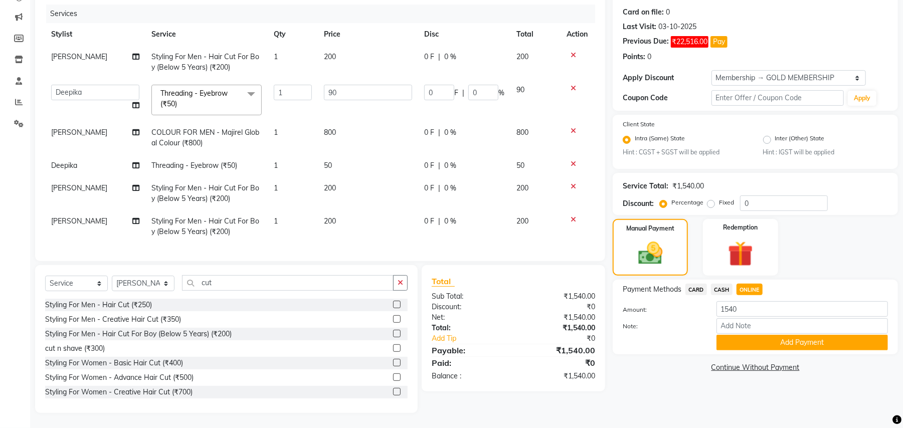
scroll to position [123, 0]
click at [737, 345] on button "Add Payment" at bounding box center [802, 343] width 171 height 16
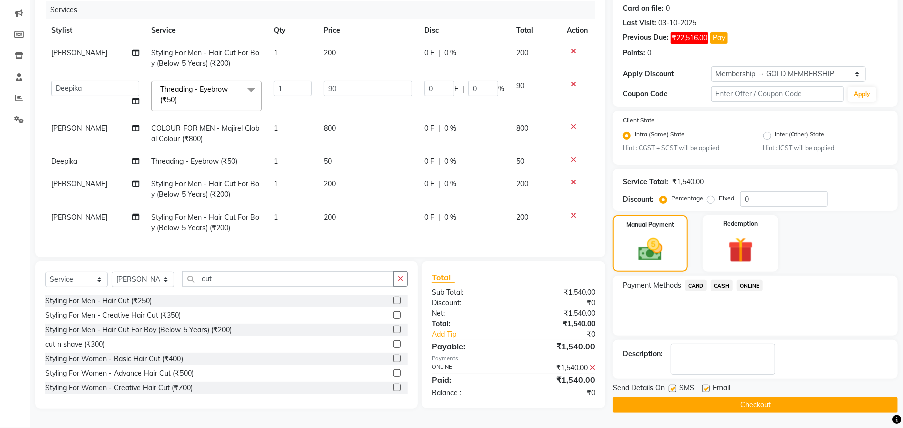
click at [740, 401] on button "Checkout" at bounding box center [755, 406] width 285 height 16
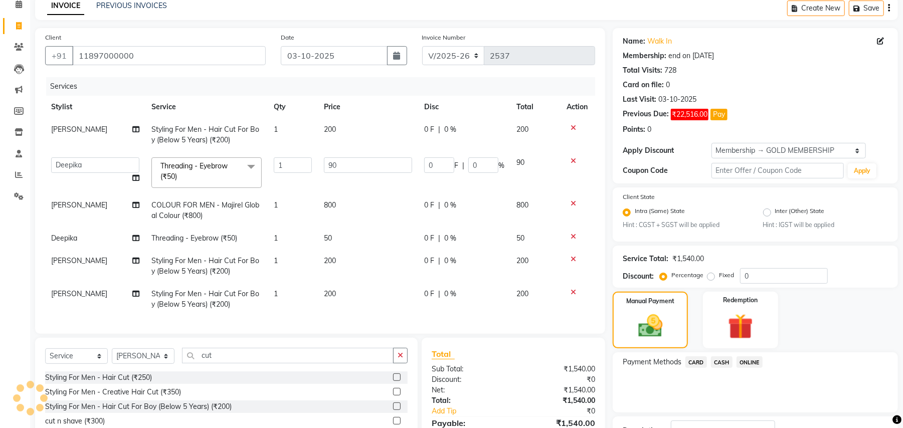
scroll to position [0, 0]
